Goal: Task Accomplishment & Management: Complete application form

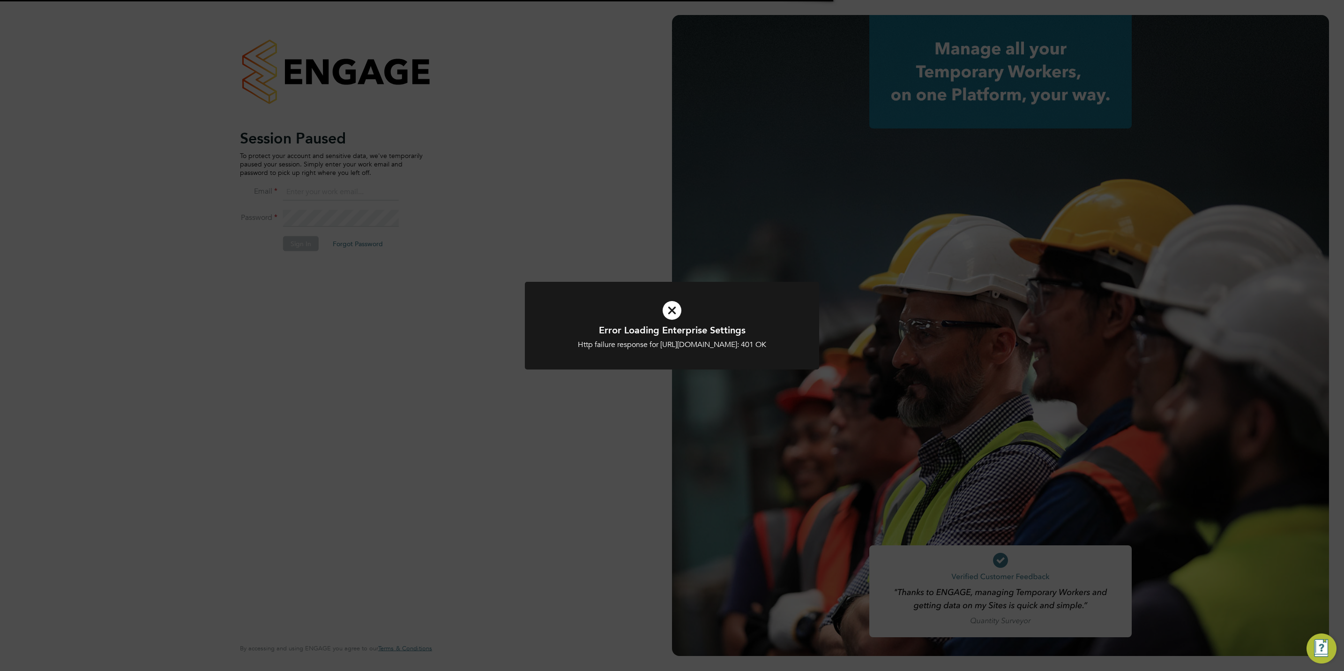
type input "lee@thinktrades.co.uk"
click at [601, 248] on div "Error Loading Enterprise Settings Http failure response for https://thinkrecrui…" at bounding box center [672, 335] width 1344 height 671
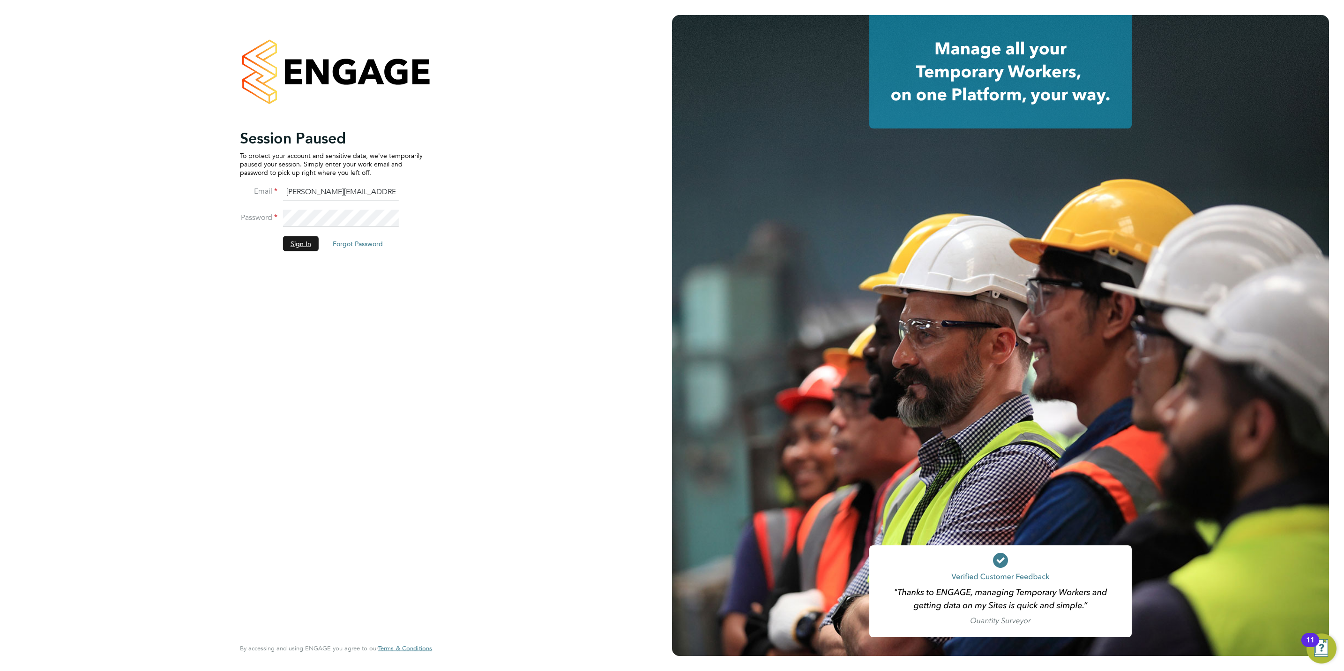
click at [295, 245] on button "Sign In" at bounding box center [301, 243] width 36 height 15
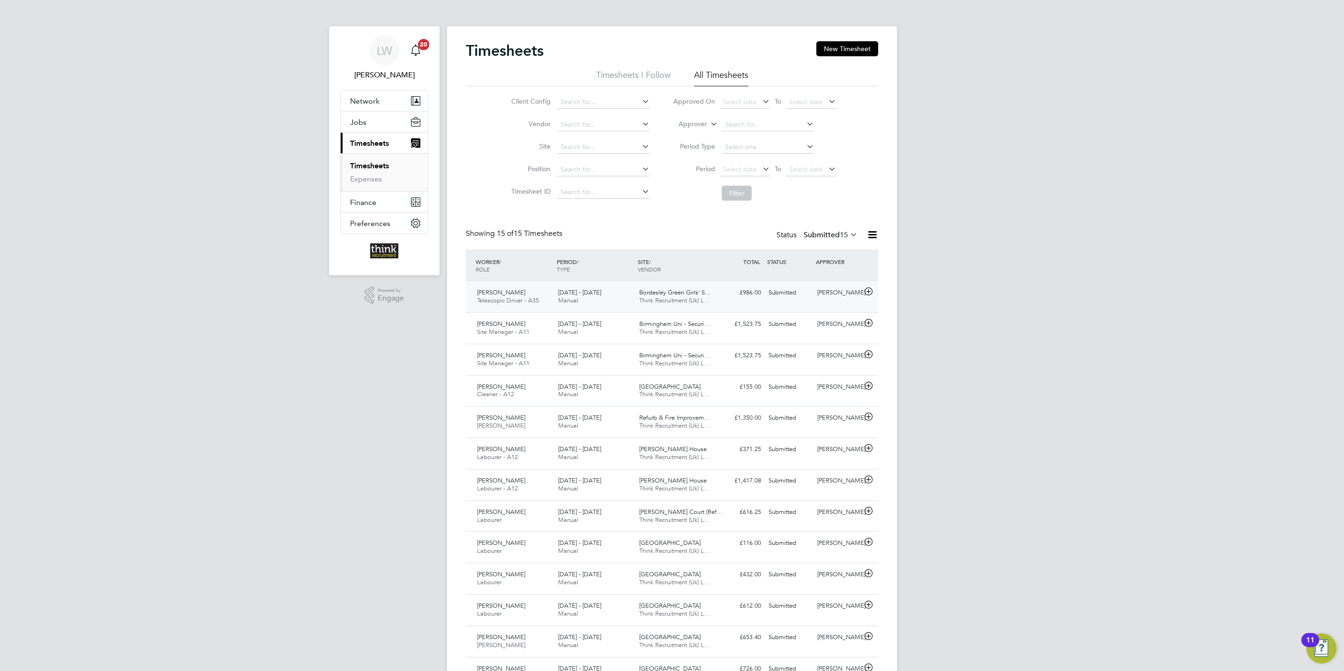
click at [869, 294] on icon at bounding box center [869, 292] width 12 height 8
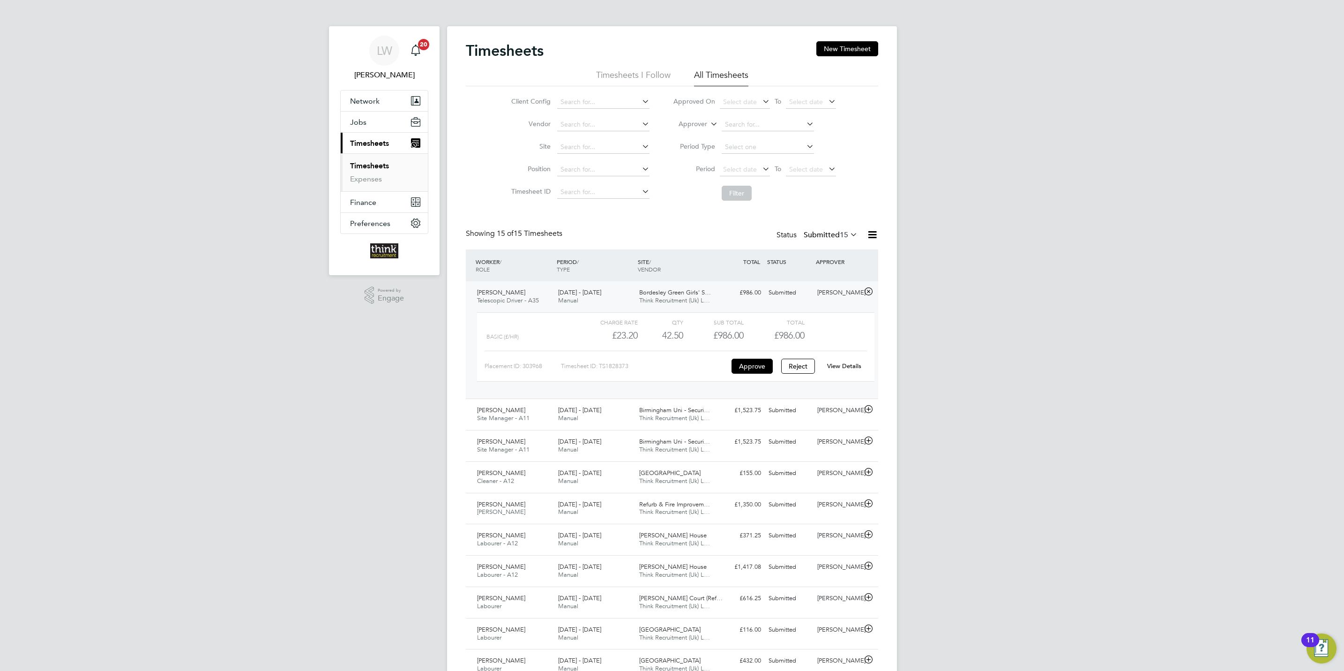
click at [844, 367] on link "View Details" at bounding box center [844, 366] width 34 height 8
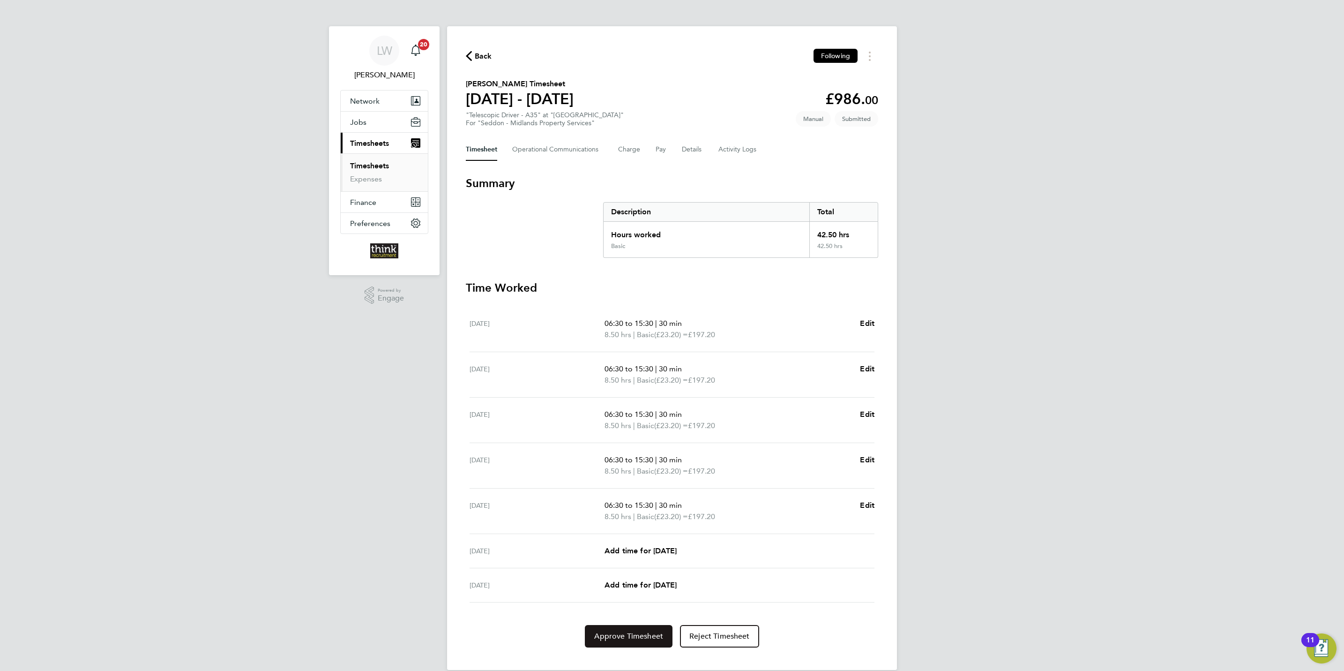
click at [629, 641] on span "Approve Timesheet" at bounding box center [628, 635] width 69 height 9
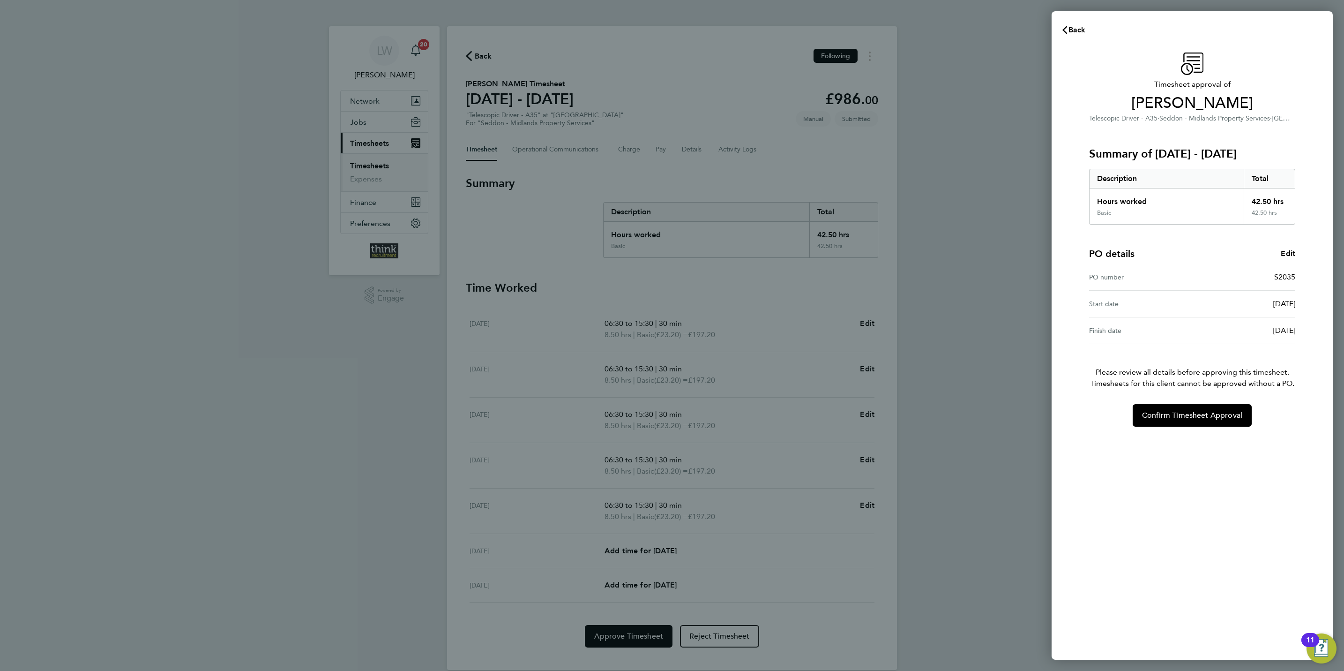
click at [1166, 403] on div "Timesheet approval of [PERSON_NAME] Telescopic Driver - A35 · Seddon - Midlands…" at bounding box center [1192, 240] width 229 height 374
click at [1177, 421] on button "Confirm Timesheet Approval" at bounding box center [1192, 415] width 119 height 23
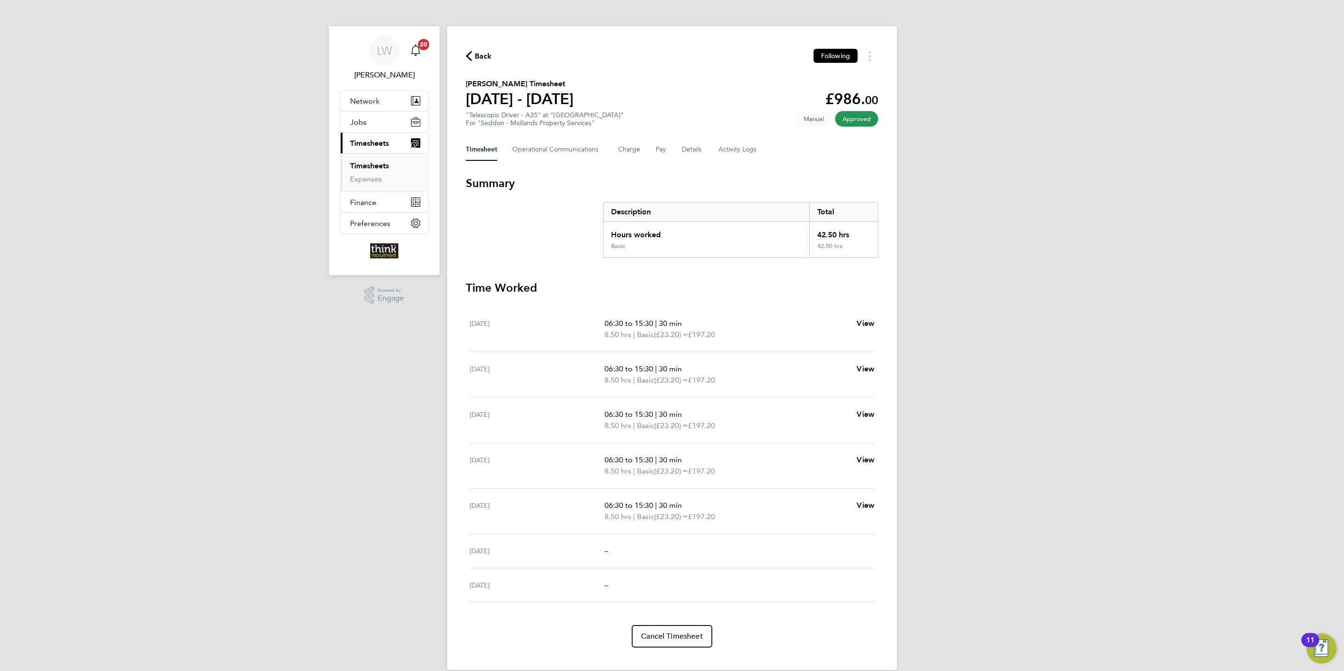
click at [484, 51] on span "Back" at bounding box center [483, 56] width 17 height 11
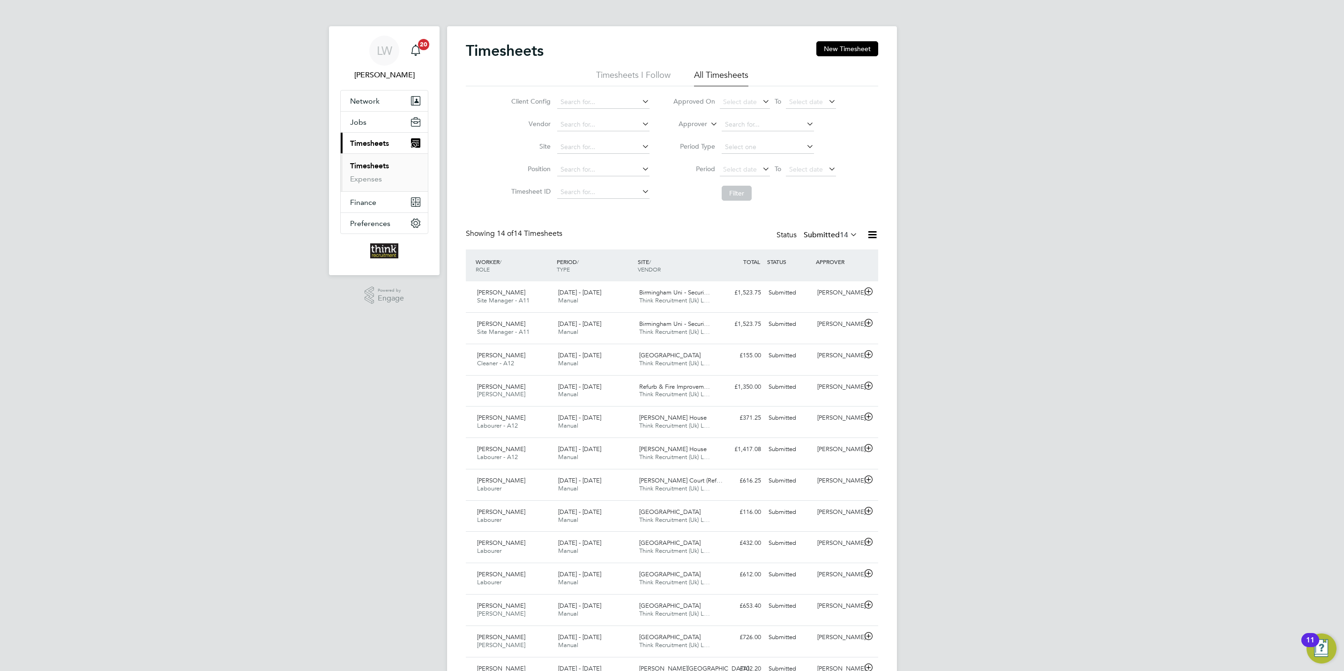
click at [375, 166] on link "Timesheets" at bounding box center [369, 165] width 39 height 9
drag, startPoint x: 655, startPoint y: 75, endPoint x: 689, endPoint y: 75, distance: 33.8
click at [656, 75] on li "Timesheets I Follow" at bounding box center [633, 77] width 75 height 17
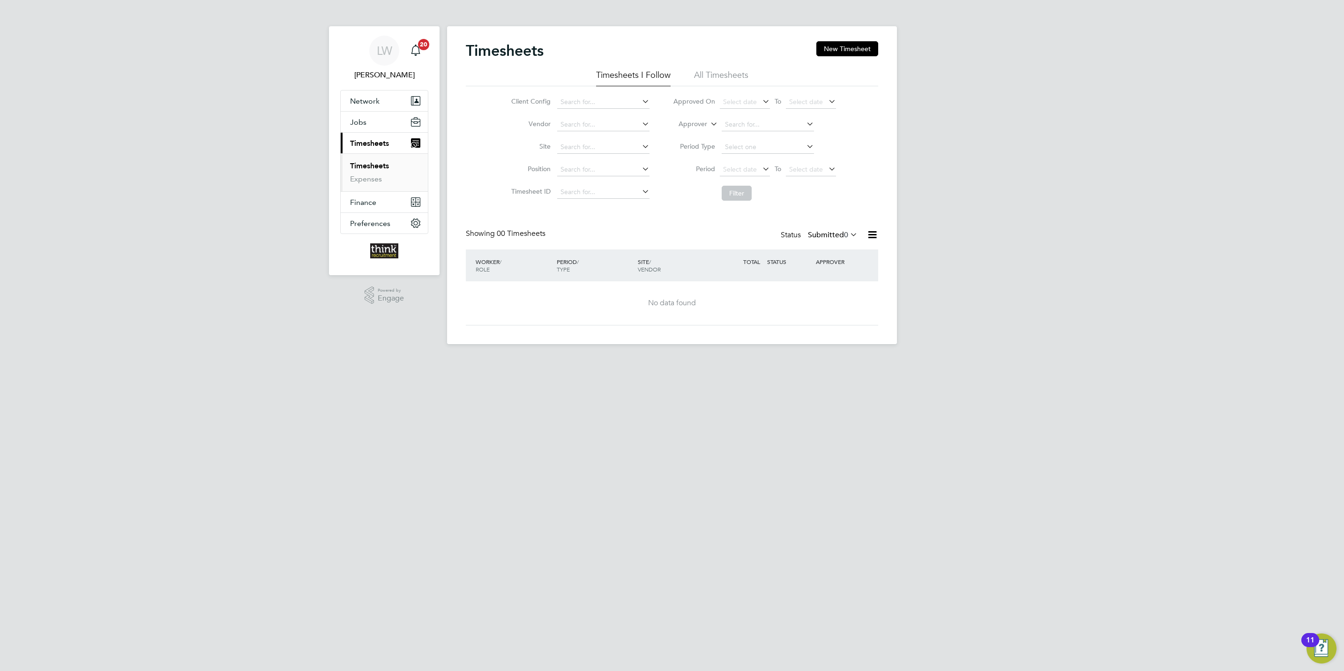
click at [737, 72] on li "All Timesheets" at bounding box center [721, 77] width 54 height 17
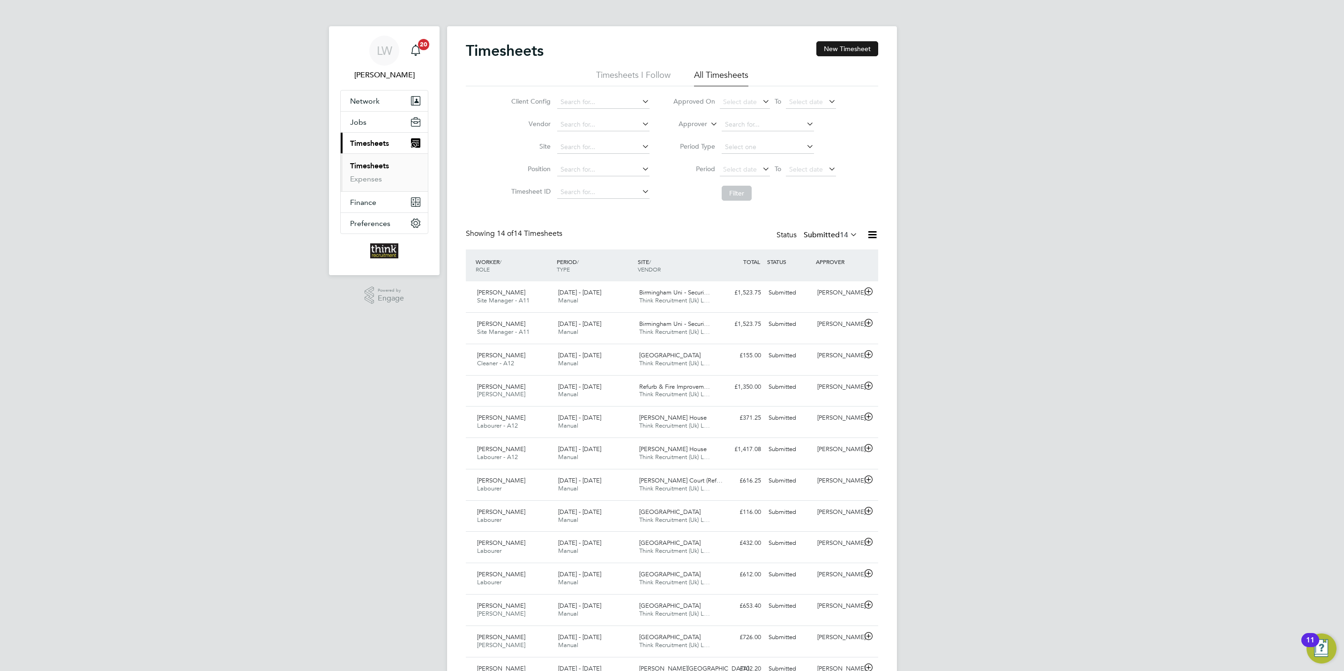
click at [847, 42] on button "New Timesheet" at bounding box center [848, 48] width 62 height 15
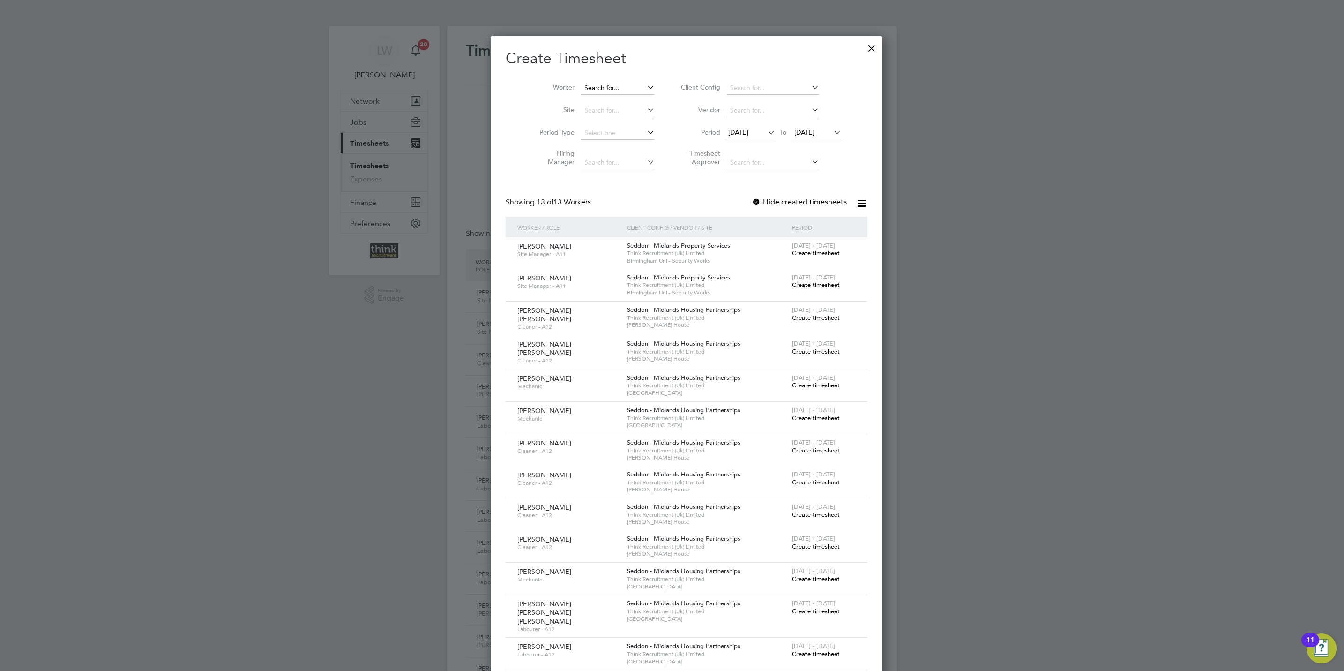
click at [608, 88] on input at bounding box center [618, 88] width 74 height 13
click at [608, 98] on li "[PERSON_NAME]" at bounding box center [624, 101] width 116 height 13
type input "[PERSON_NAME]"
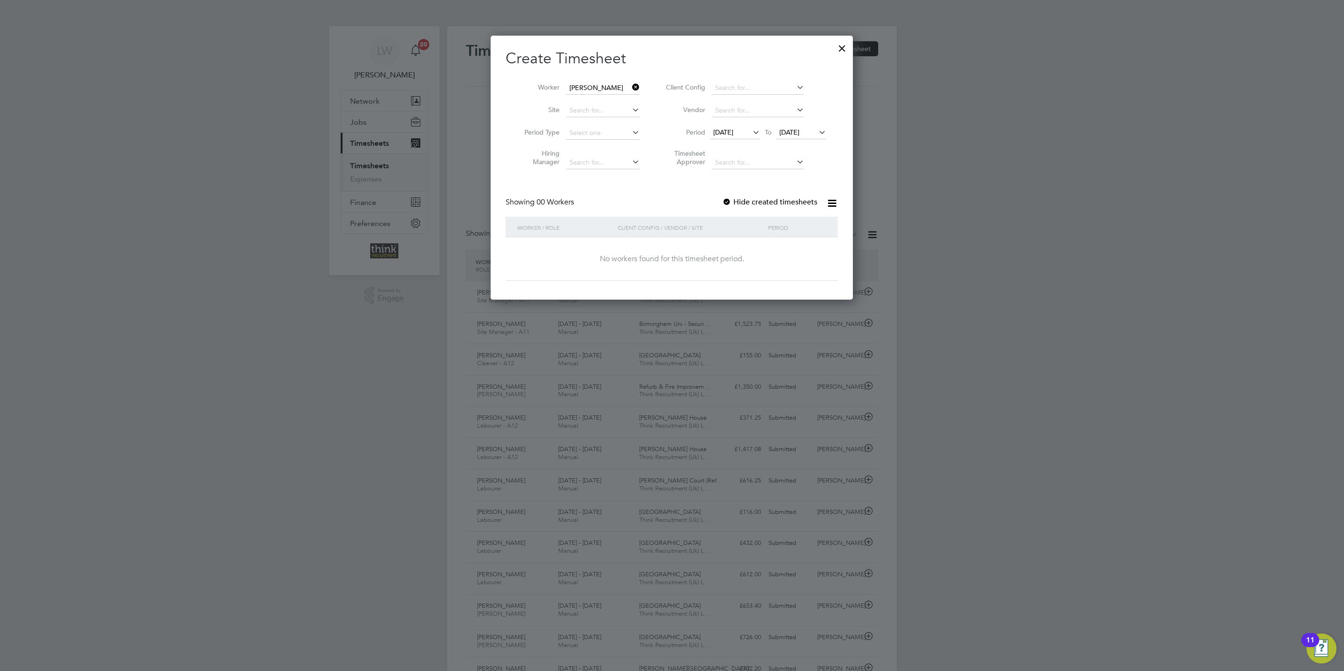
drag, startPoint x: 795, startPoint y: 130, endPoint x: 798, endPoint y: 125, distance: 5.5
click at [798, 126] on li "Period [DATE] To [DATE]" at bounding box center [745, 133] width 187 height 23
click at [800, 135] on span "[DATE]" at bounding box center [790, 132] width 20 height 8
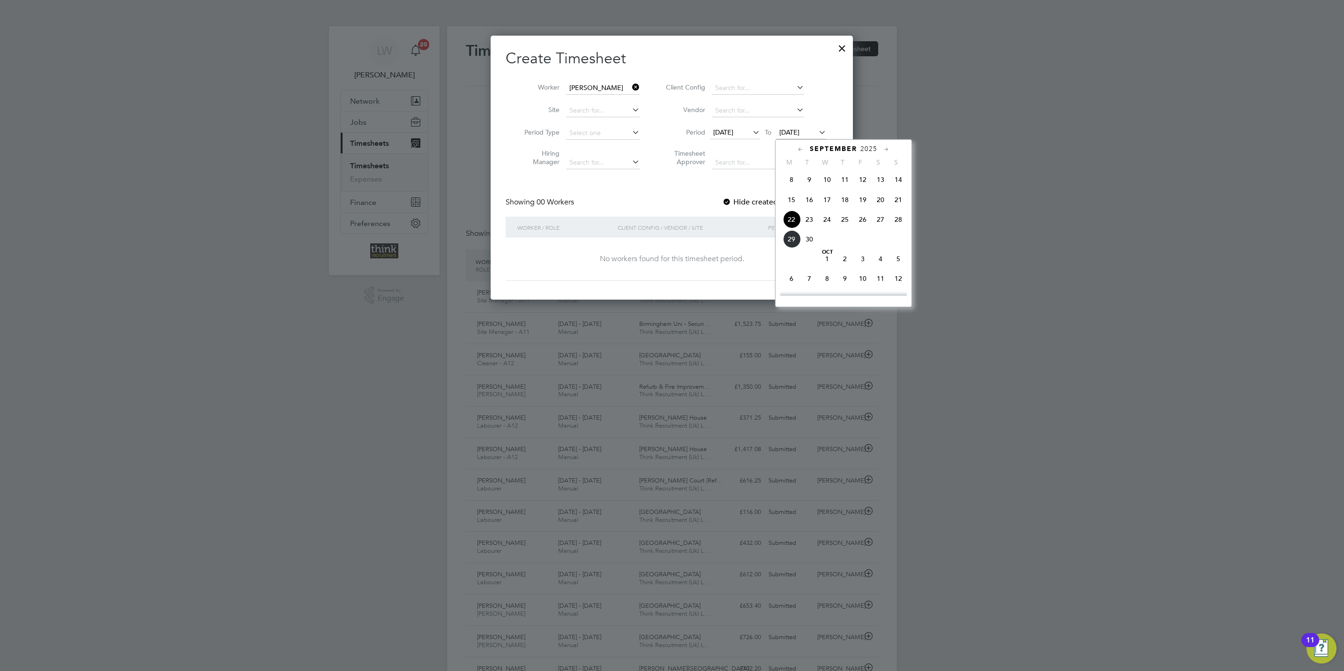
click at [900, 227] on span "28" at bounding box center [899, 219] width 18 height 18
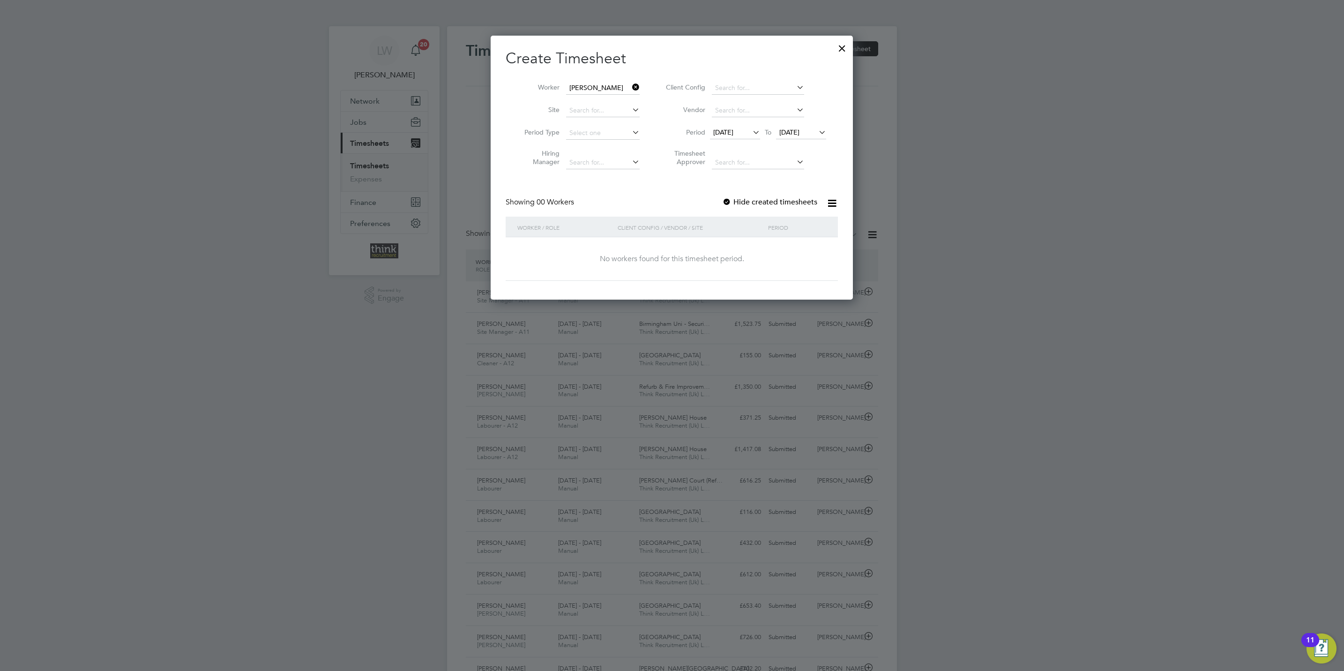
click at [758, 203] on label "Hide created timesheets" at bounding box center [769, 201] width 95 height 9
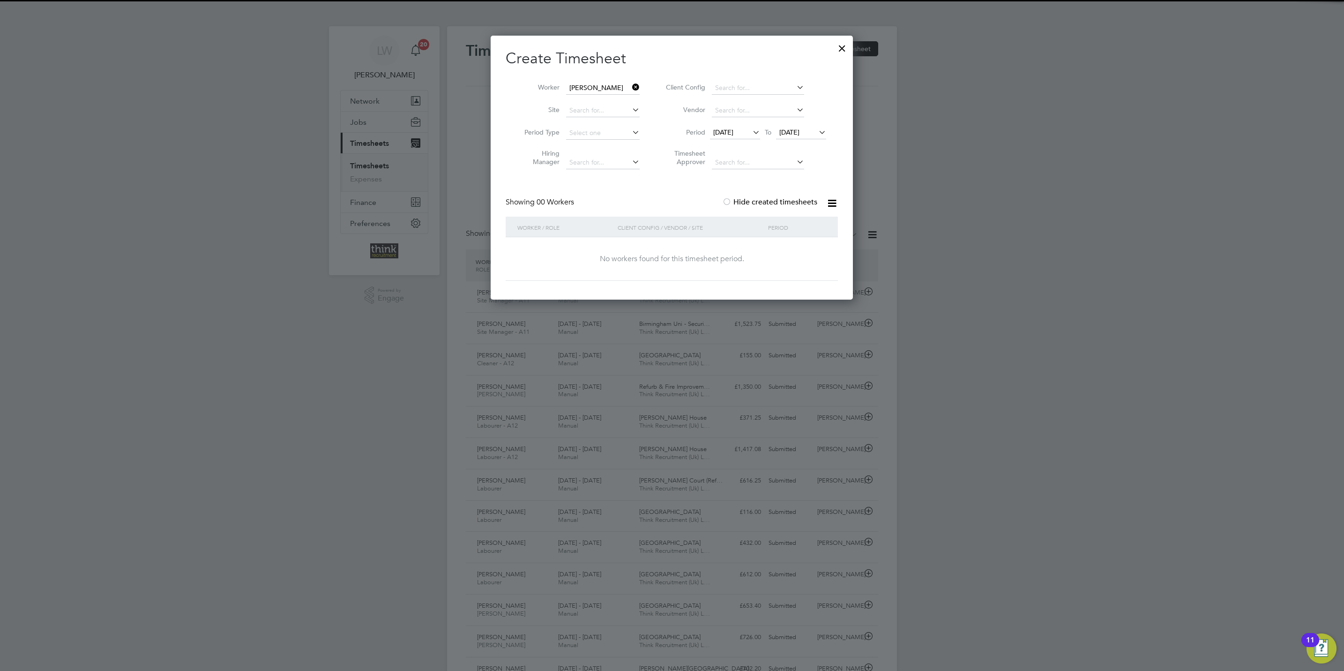
click at [768, 204] on label "Hide created timesheets" at bounding box center [769, 201] width 95 height 9
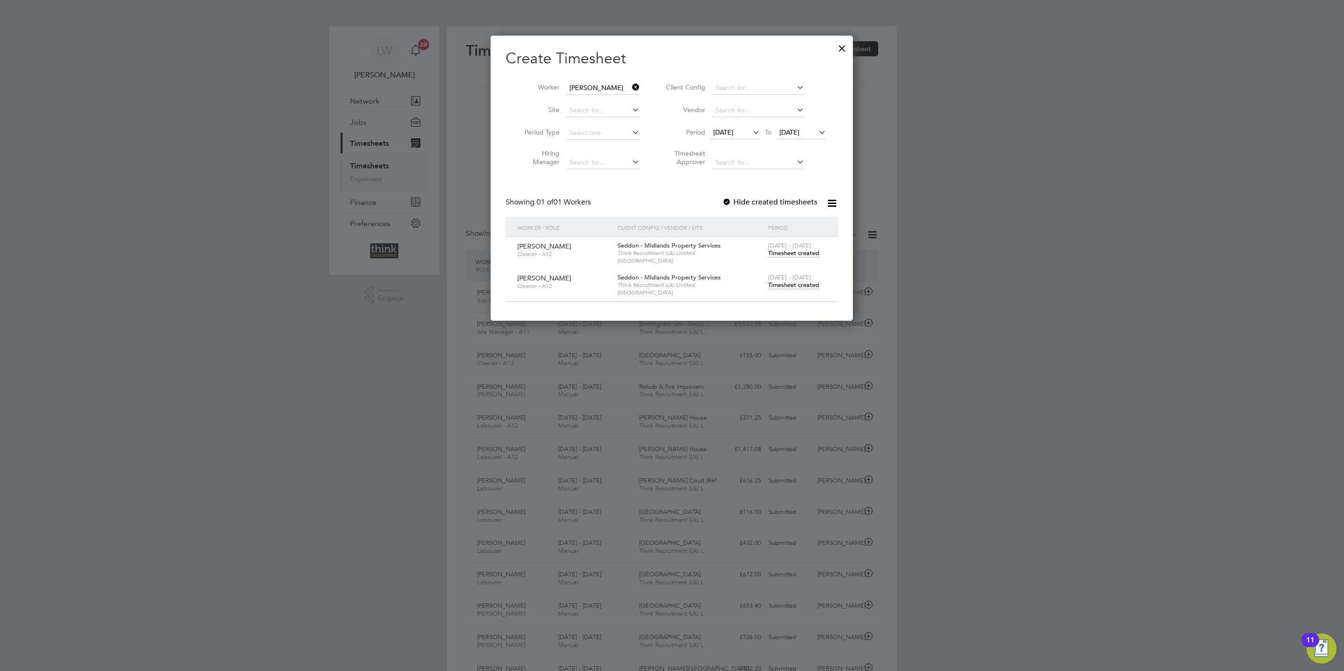
click at [785, 284] on span "Timesheet created" at bounding box center [793, 285] width 51 height 8
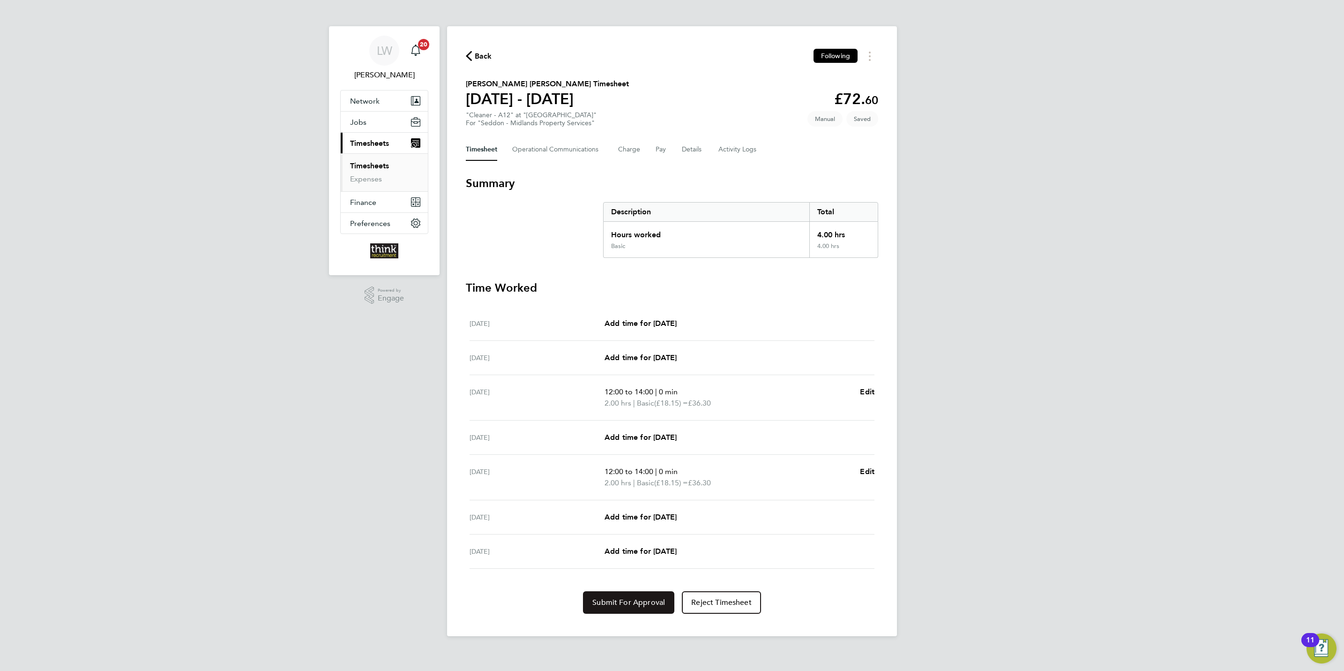
click at [638, 606] on span "Submit For Approval" at bounding box center [629, 602] width 73 height 9
click at [623, 601] on span "Approve Timesheet" at bounding box center [628, 602] width 69 height 9
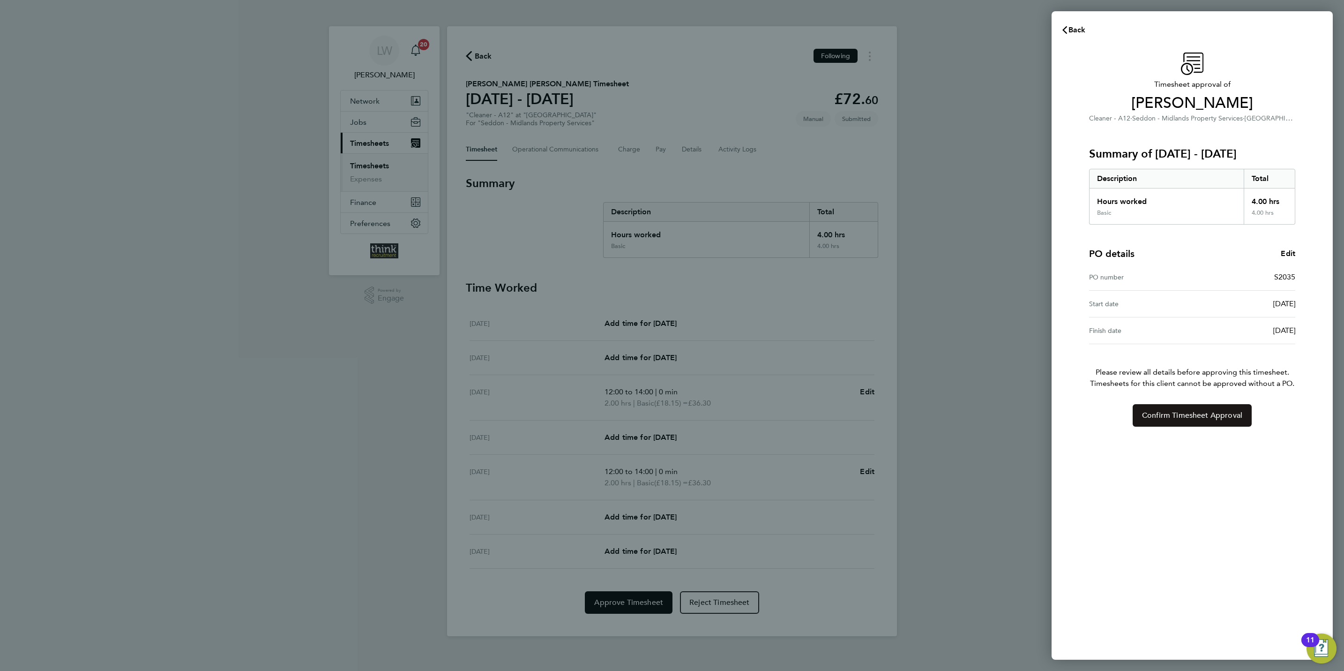
click at [1164, 415] on span "Confirm Timesheet Approval" at bounding box center [1192, 415] width 100 height 9
